Goal: Submit feedback/report problem: Submit feedback/report problem

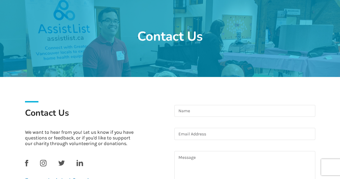
scroll to position [34, 0]
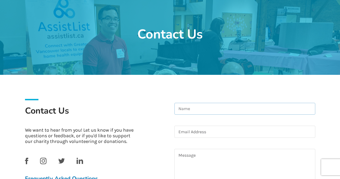
click at [187, 107] on input at bounding box center [244, 109] width 141 height 12
type input "Lorraine Pousett"
click at [186, 134] on input at bounding box center [244, 131] width 141 height 12
type input "lpousett@gmail.com"
click at [186, 157] on textarea at bounding box center [244, 167] width 141 height 39
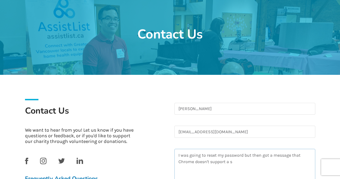
click at [233, 162] on textarea "I was going to reset my password but then got a message that Chrome doesn't sup…" at bounding box center [244, 167] width 141 height 39
click at [197, 163] on textarea "I was going to reset my password but then got a message that Chrome" at bounding box center [244, 167] width 141 height 39
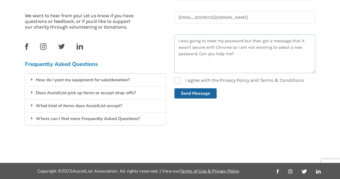
type textarea "I was going to reset my password but then got a message that it wasn't secure w…"
click at [178, 81] on label "I agree with the Privacy Policy and Terms & Conditions" at bounding box center [238, 80] width 129 height 6
checkbox input "true"
click at [185, 94] on button "Send Message" at bounding box center [195, 93] width 42 height 10
checkbox input "false"
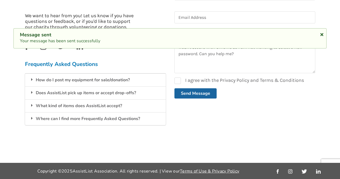
click at [321, 35] on icon at bounding box center [321, 33] width 5 height 4
